Goal: Task Accomplishment & Management: Use online tool/utility

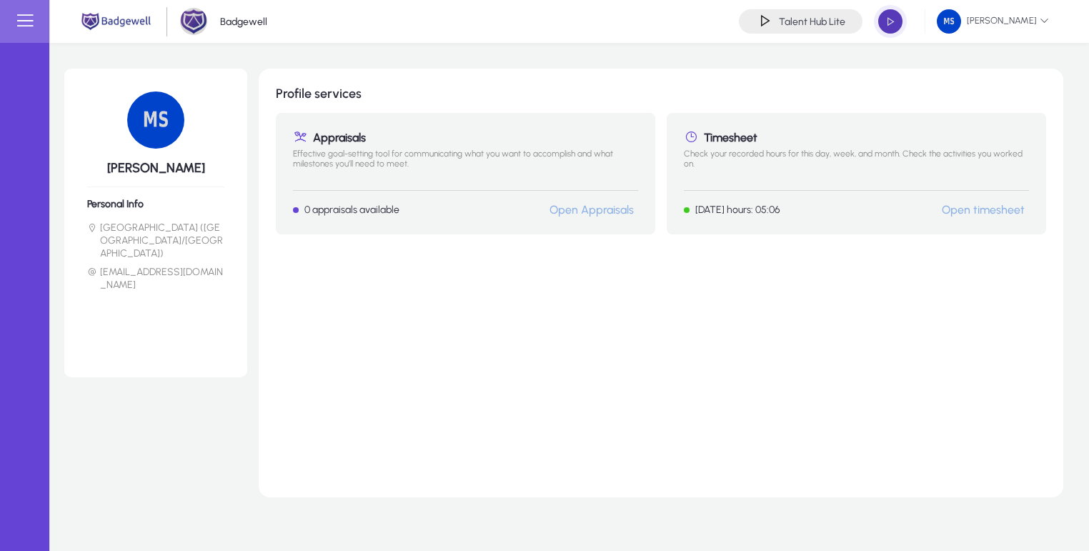
click at [894, 24] on span "button" at bounding box center [890, 21] width 29 height 29
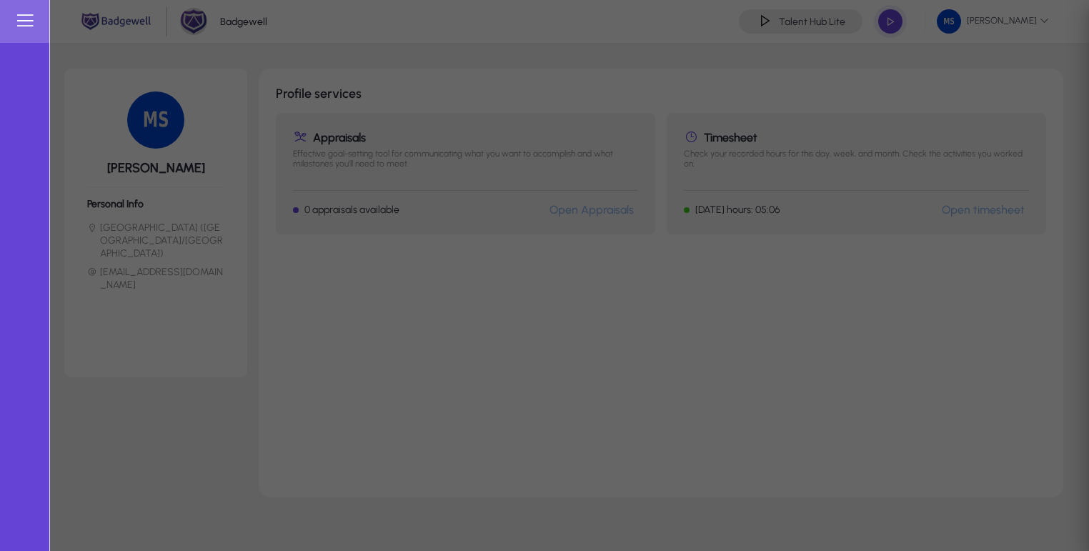
type input "*****"
type input "**********"
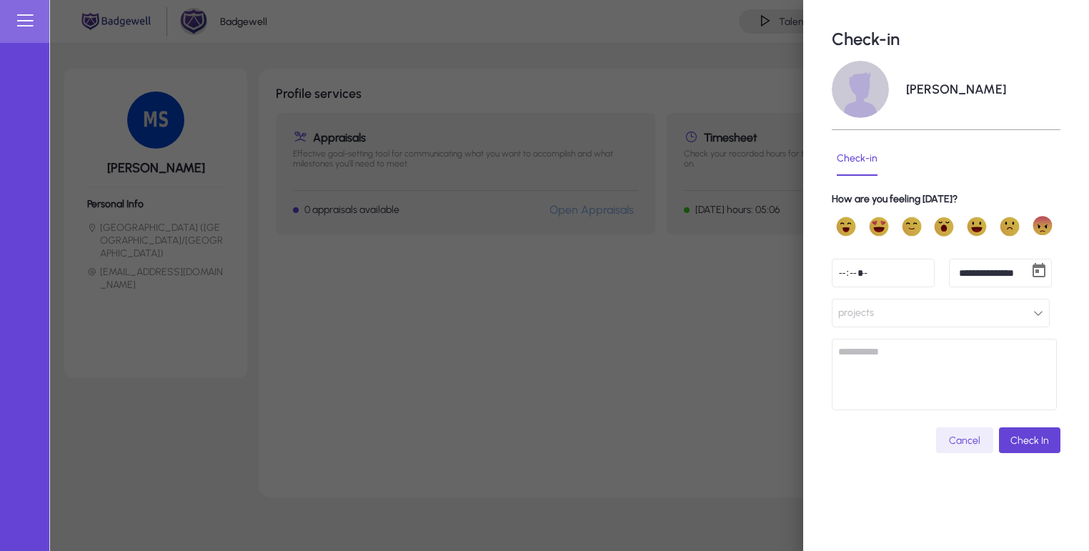
click at [929, 323] on button "projects" at bounding box center [940, 313] width 218 height 29
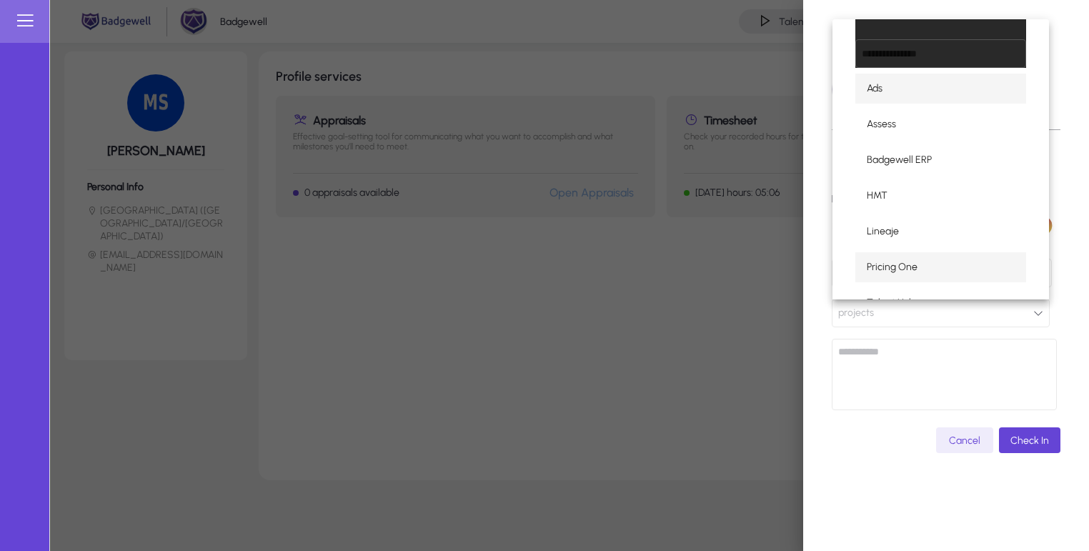
scroll to position [83, 0]
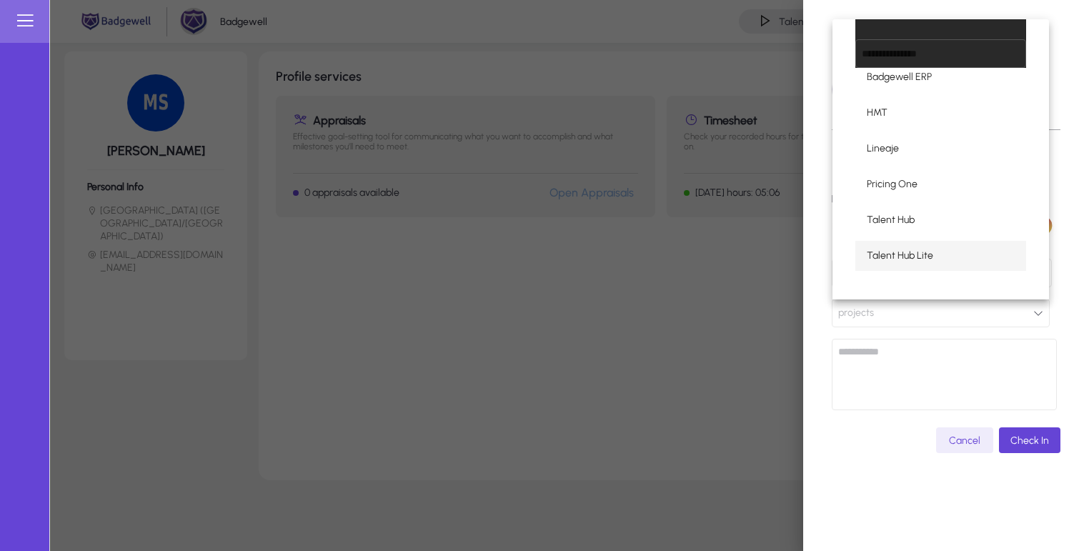
click at [891, 260] on span "Talent Hub Lite" at bounding box center [899, 255] width 66 height 17
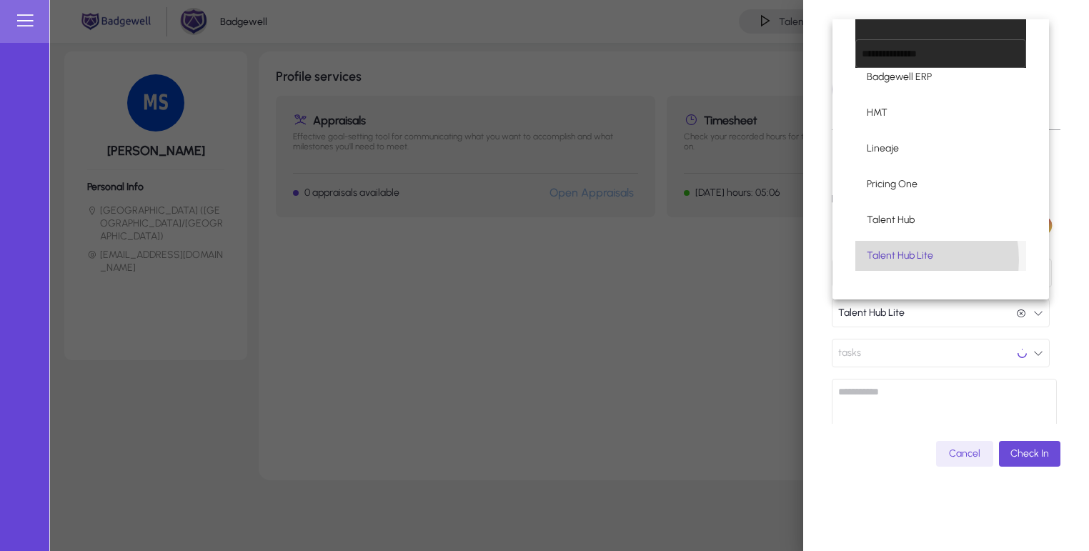
scroll to position [0, 0]
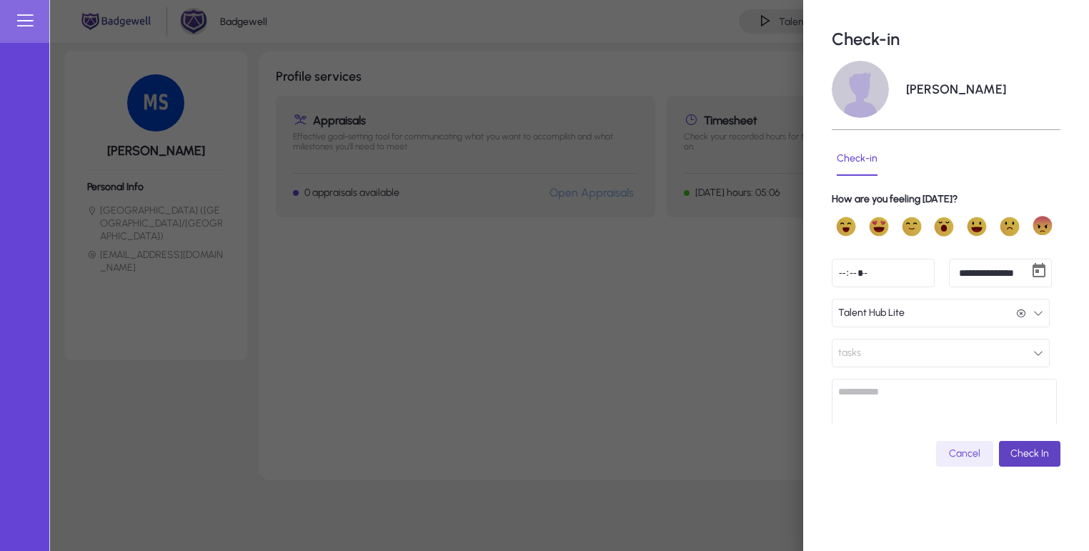
click at [1025, 453] on span "Check In" at bounding box center [1029, 453] width 39 height 12
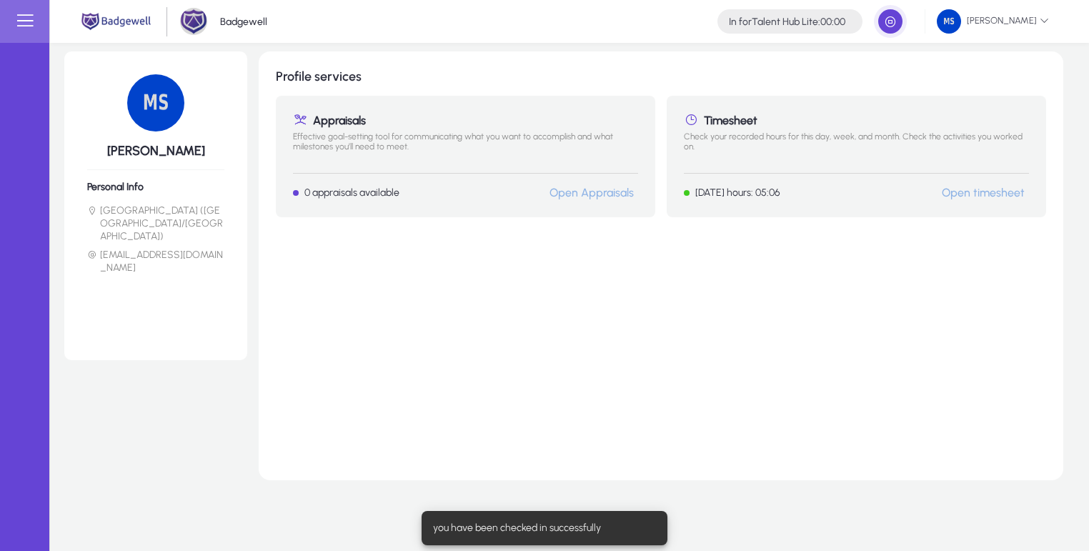
click at [822, 25] on span "00:00" at bounding box center [832, 22] width 25 height 12
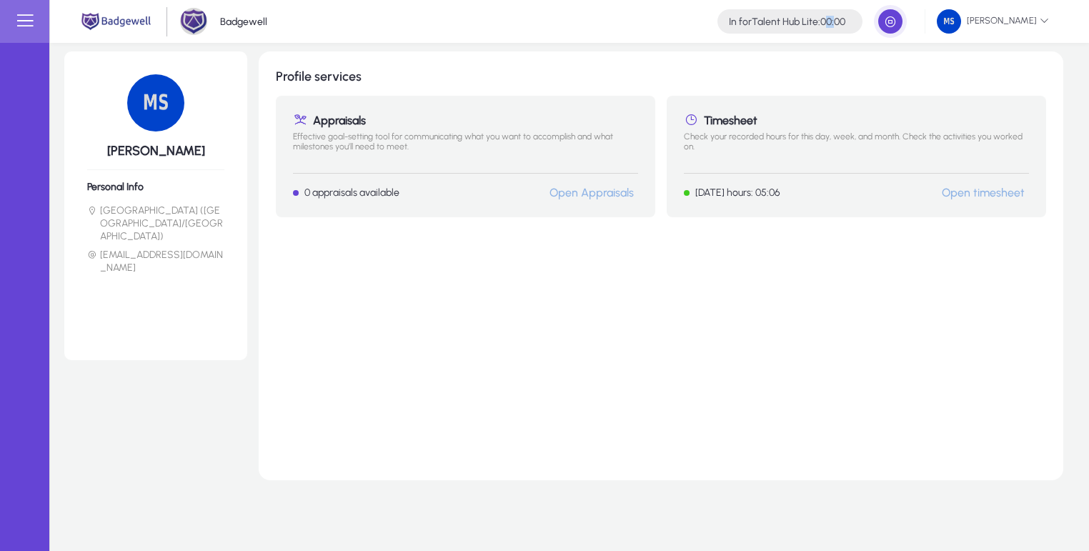
click at [822, 25] on span "00:00" at bounding box center [832, 22] width 25 height 12
click at [839, 22] on span "00:00" at bounding box center [832, 22] width 25 height 12
